Goal: Manage account settings

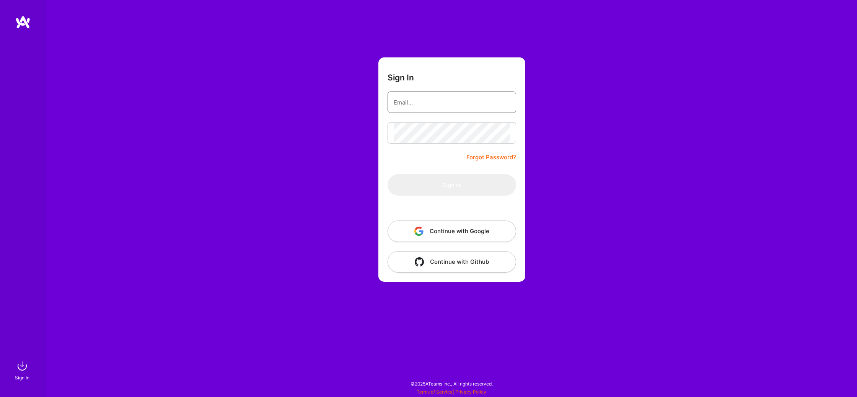
click at [484, 109] on input "email" at bounding box center [452, 103] width 116 height 20
type input "[EMAIL_ADDRESS][DOMAIN_NAME]"
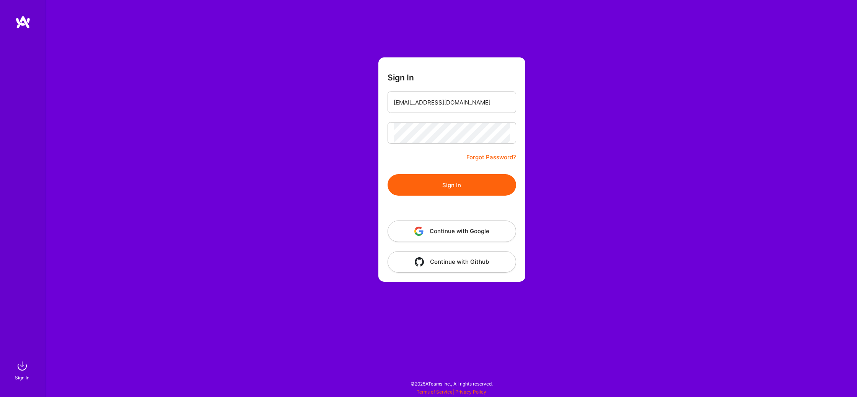
click at [425, 186] on button "Sign In" at bounding box center [452, 184] width 129 height 21
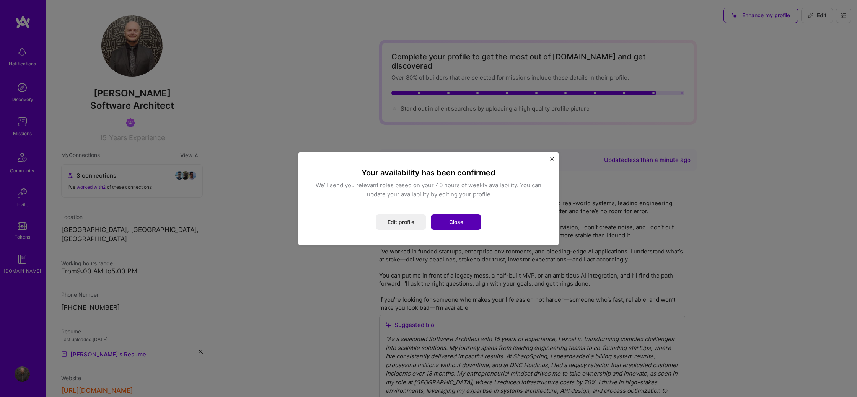
click at [460, 222] on button "Close" at bounding box center [456, 221] width 51 height 15
